Goal: Find specific page/section: Find specific page/section

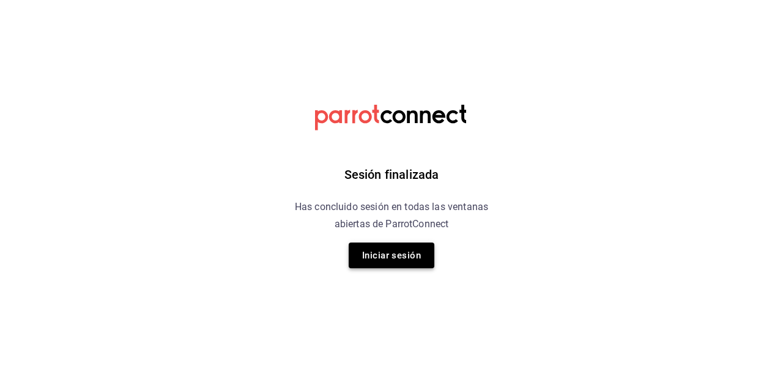
click at [388, 255] on button "Iniciar sesión" at bounding box center [392, 255] width 86 height 26
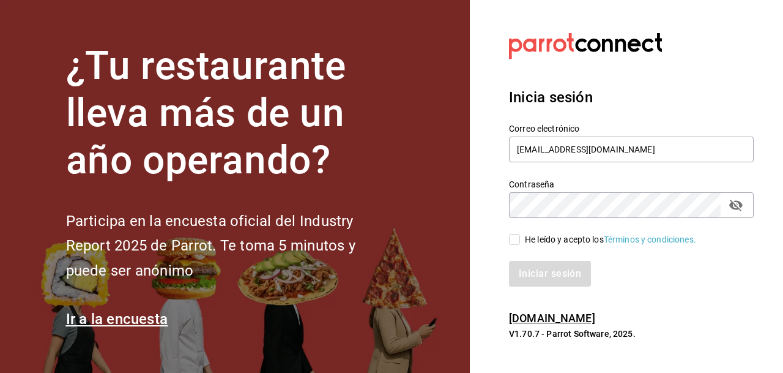
click at [515, 238] on input "He leído y acepto los Términos y condiciones." at bounding box center [514, 239] width 11 height 11
checkbox input "true"
click at [540, 272] on button "Iniciar sesión" at bounding box center [550, 274] width 83 height 26
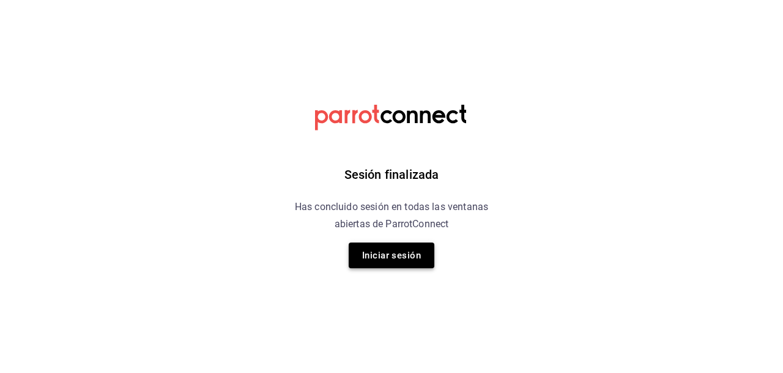
click at [388, 255] on button "Iniciar sesión" at bounding box center [392, 255] width 86 height 26
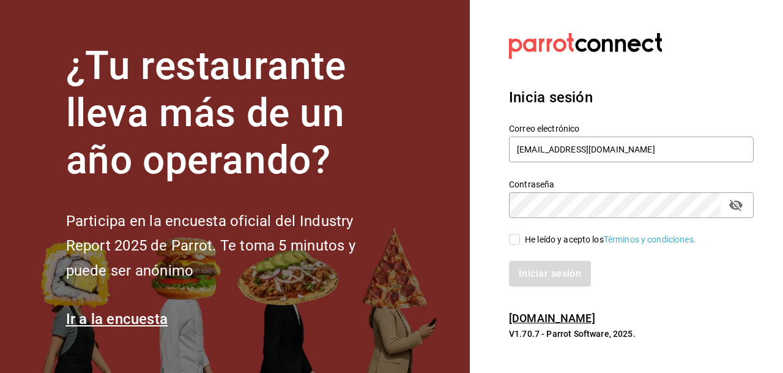
click at [517, 237] on input "He leído y acepto los Términos y condiciones." at bounding box center [514, 239] width 11 height 11
checkbox input "true"
click at [549, 269] on button "Iniciar sesión" at bounding box center [550, 274] width 83 height 26
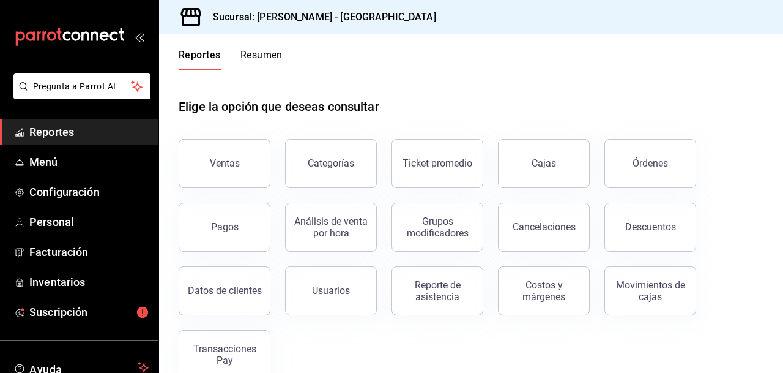
click at [53, 129] on span "Reportes" at bounding box center [88, 132] width 119 height 17
click at [643, 165] on div "Órdenes" at bounding box center [650, 163] width 35 height 12
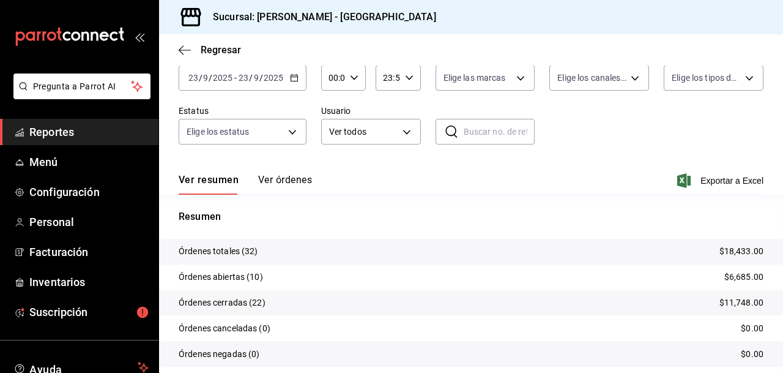
scroll to position [71, 0]
